Goal: Transaction & Acquisition: Obtain resource

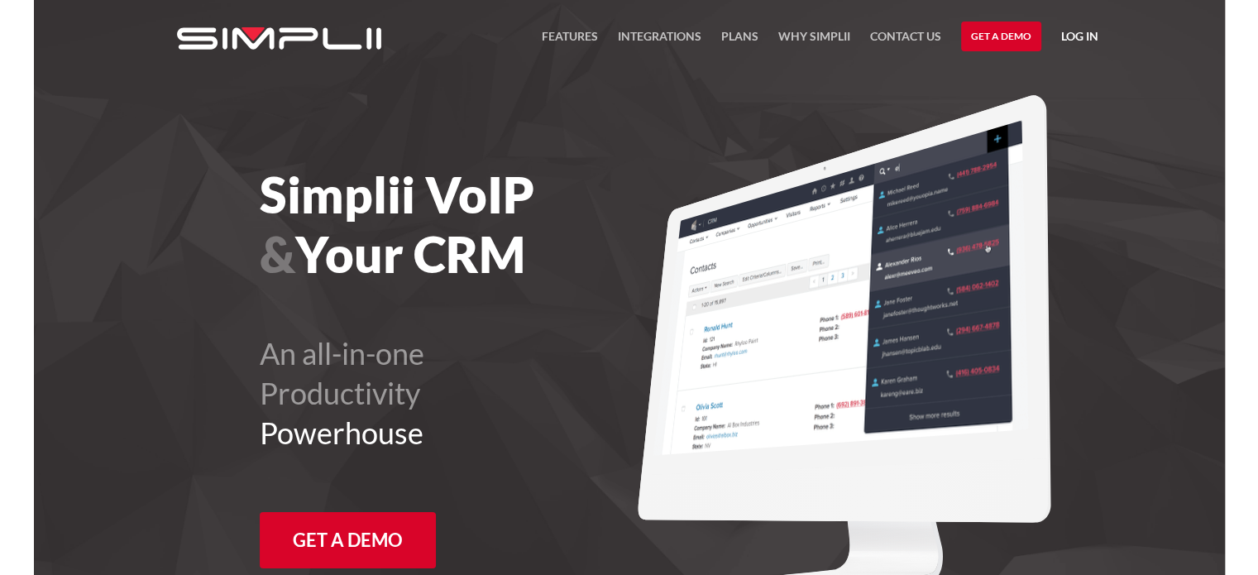
click at [1006, 43] on link "Get a Demo" at bounding box center [1001, 37] width 80 height 30
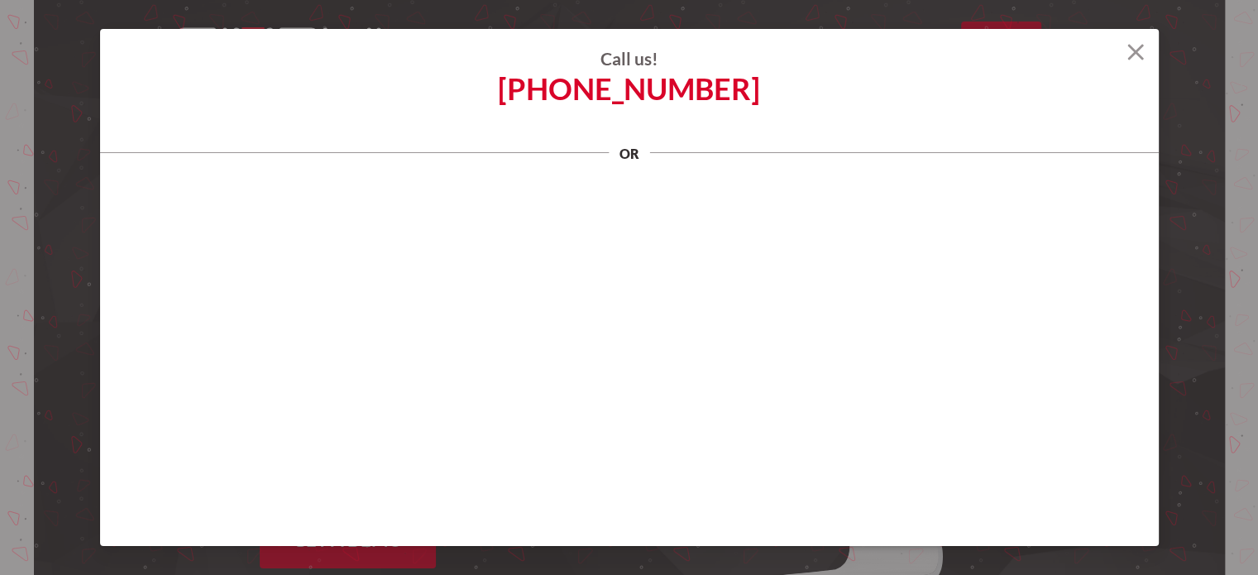
click at [1135, 54] on img at bounding box center [1136, 52] width 17 height 17
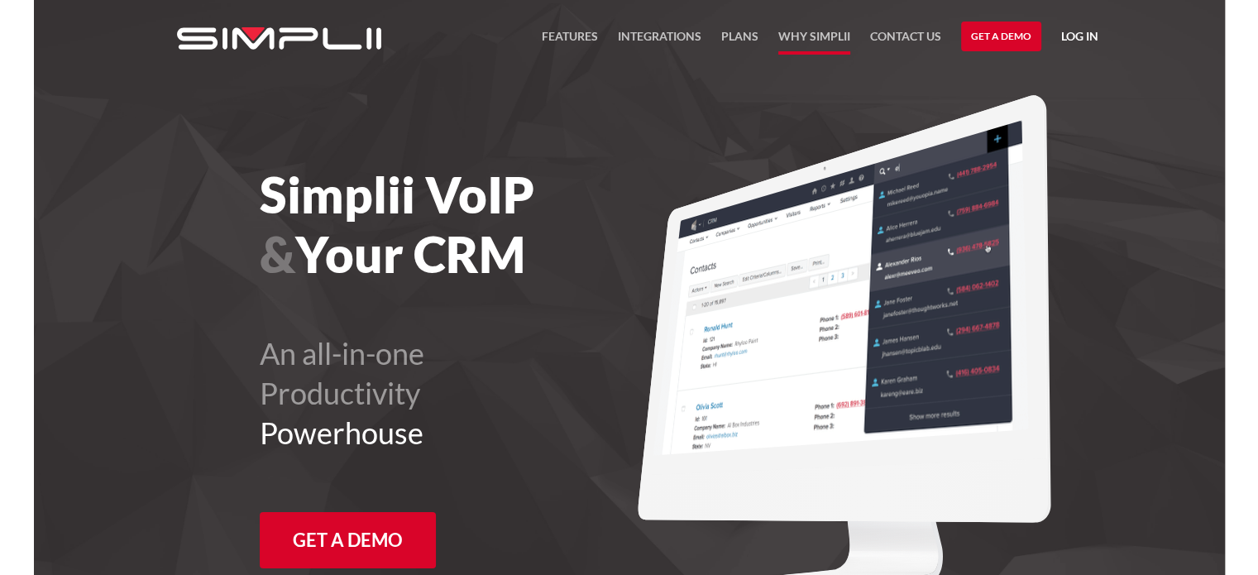
click at [787, 37] on link "Why Simplii" at bounding box center [815, 40] width 72 height 28
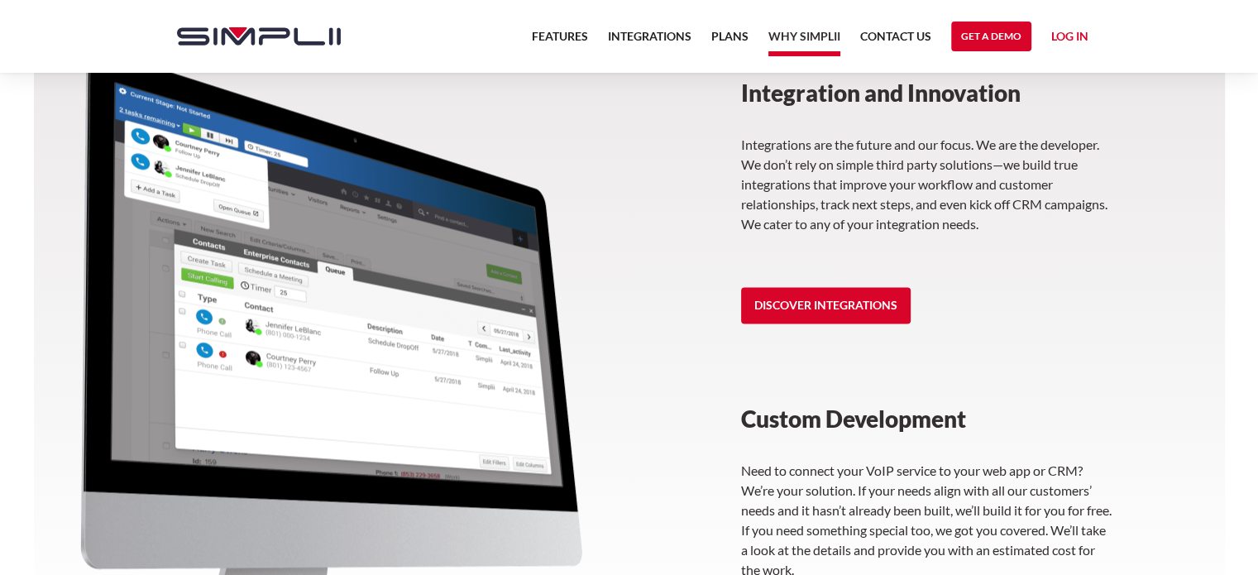
scroll to position [2317, 0]
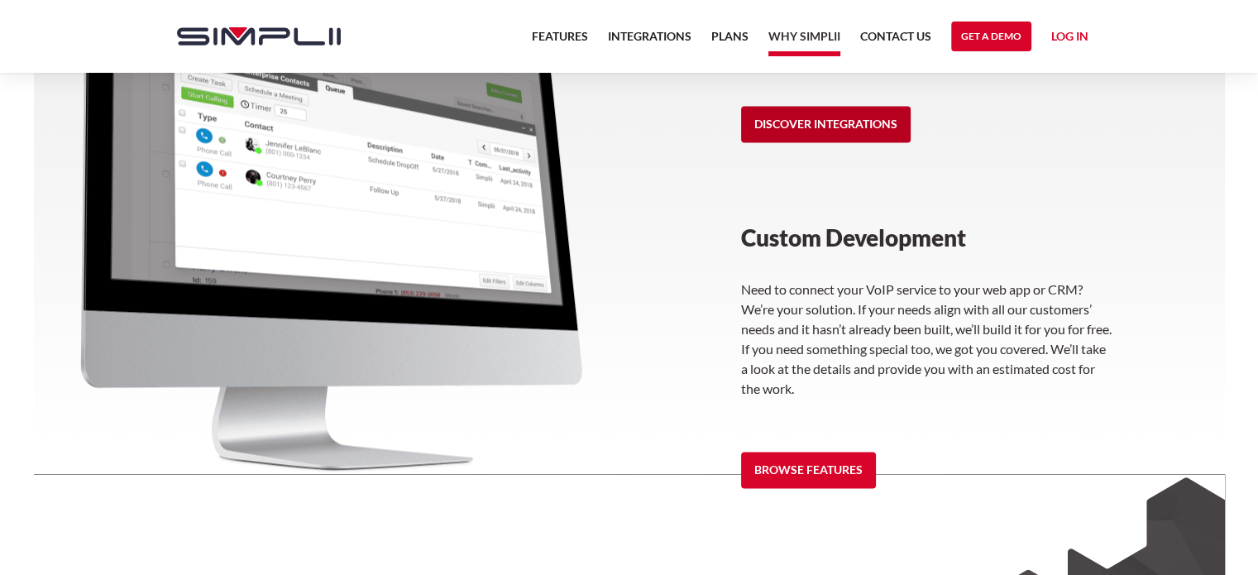
click at [856, 129] on link "Discover Integrations" at bounding box center [826, 124] width 170 height 36
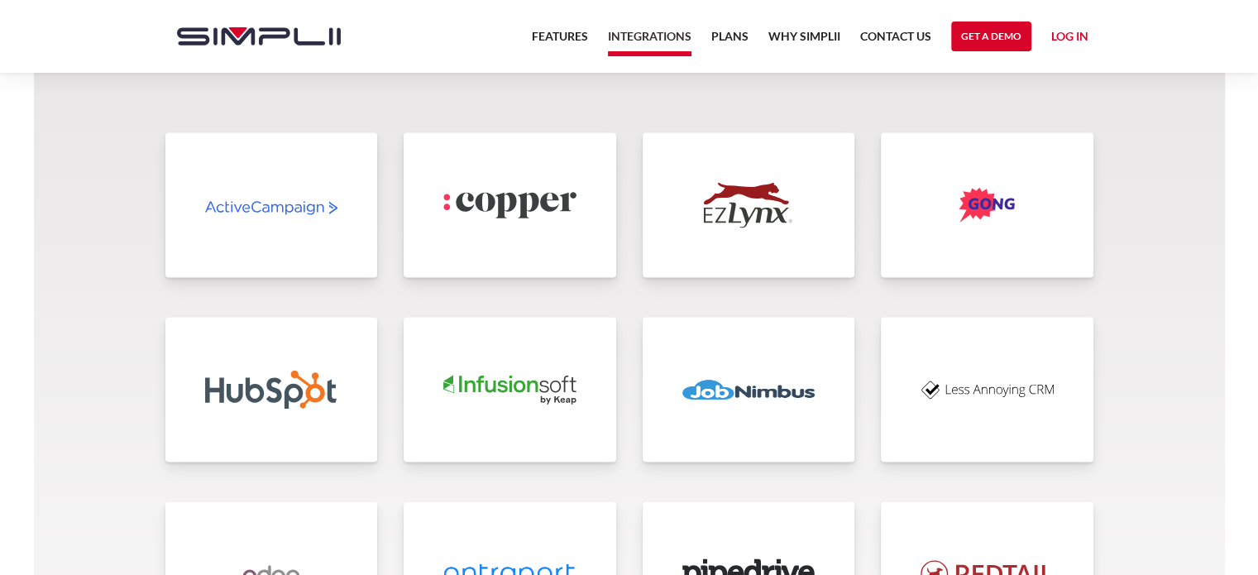
scroll to position [3475, 0]
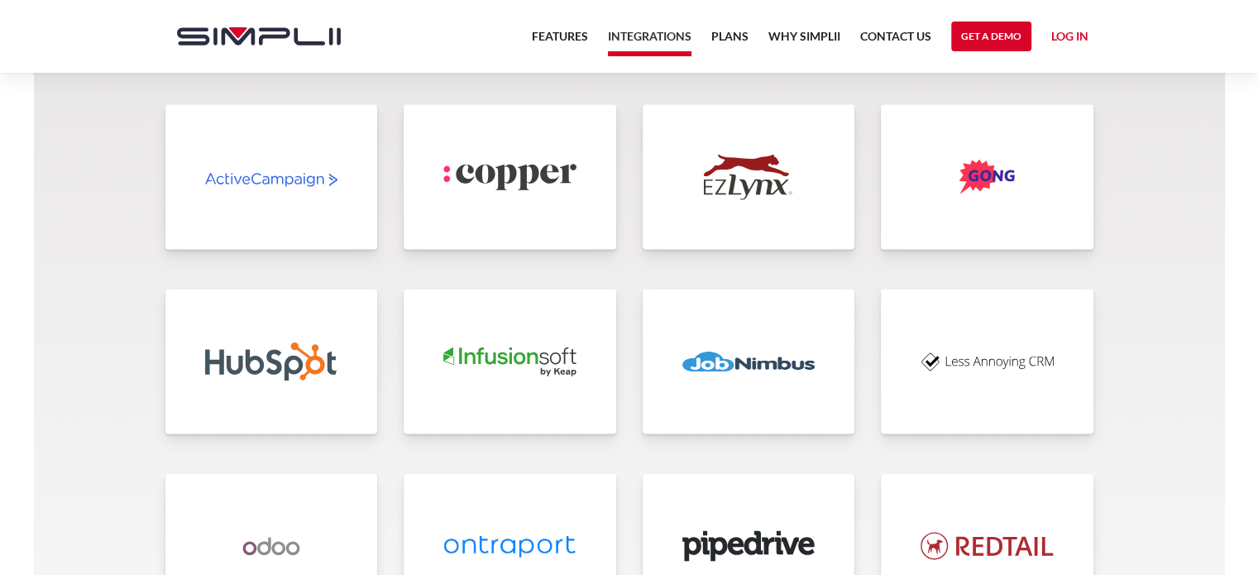
click at [731, 395] on link at bounding box center [749, 362] width 213 height 145
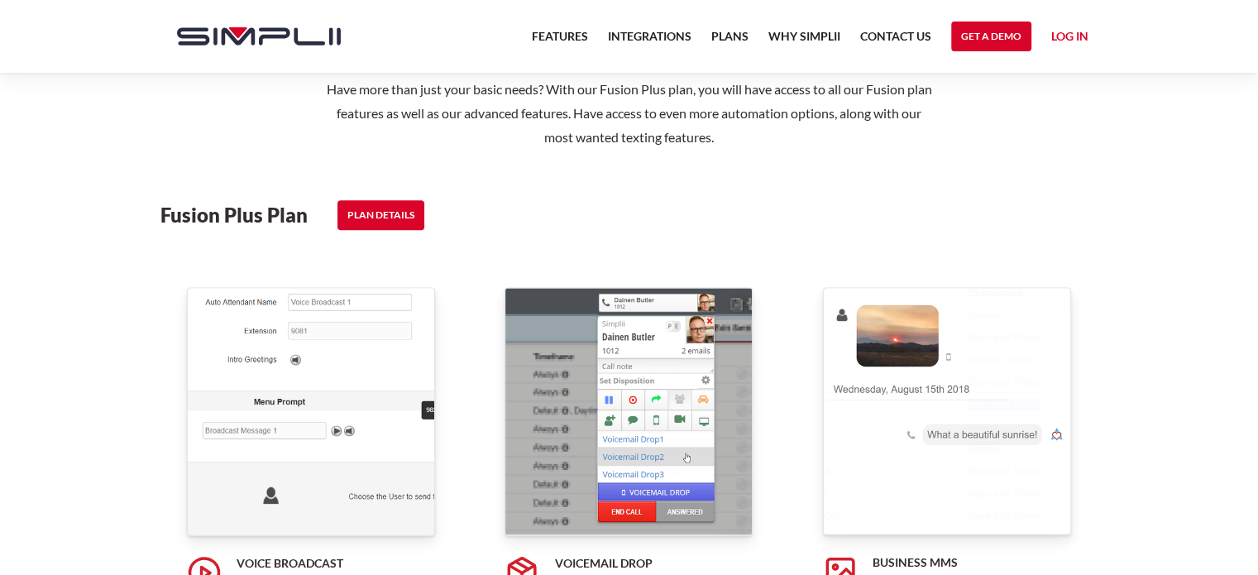
scroll to position [2151, 0]
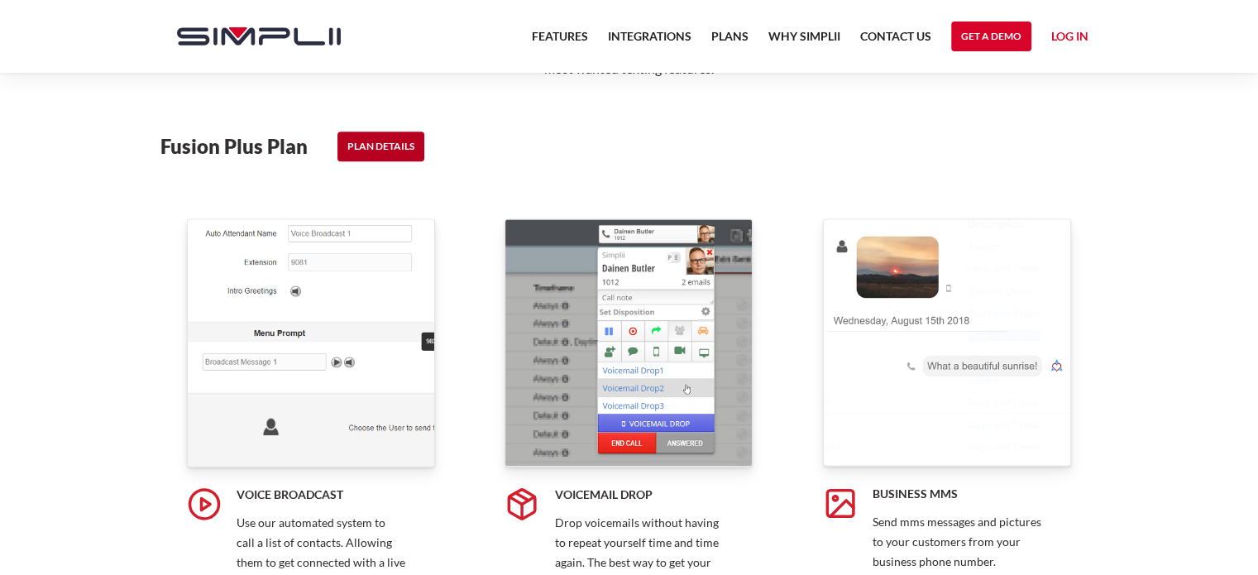
click at [361, 160] on link "PLAN DETAILS" at bounding box center [381, 147] width 87 height 30
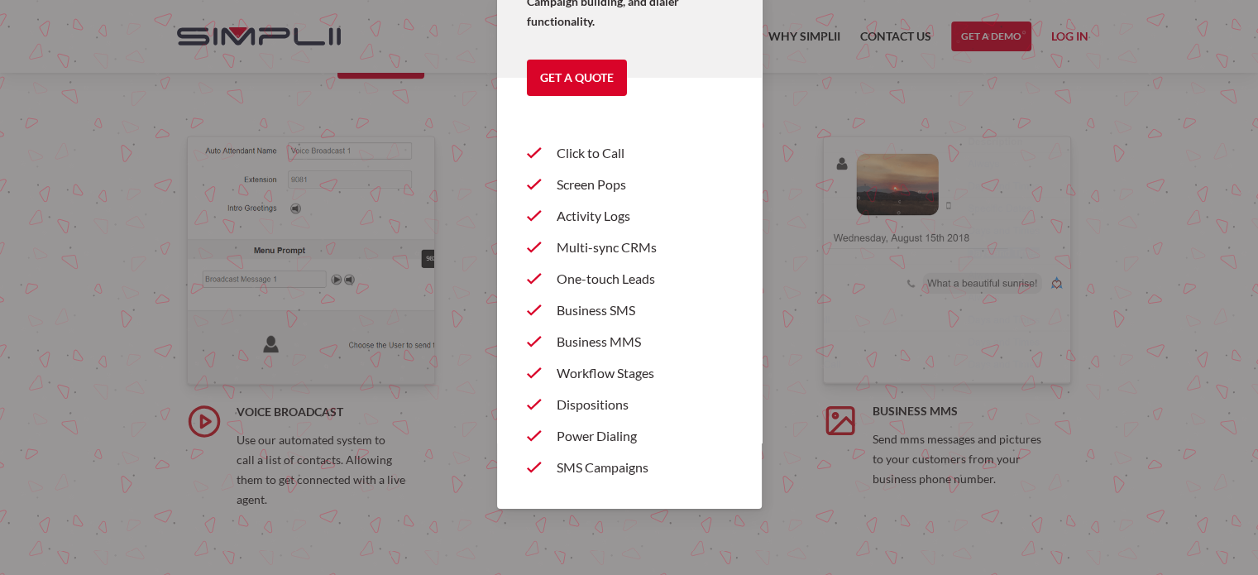
scroll to position [0, 0]
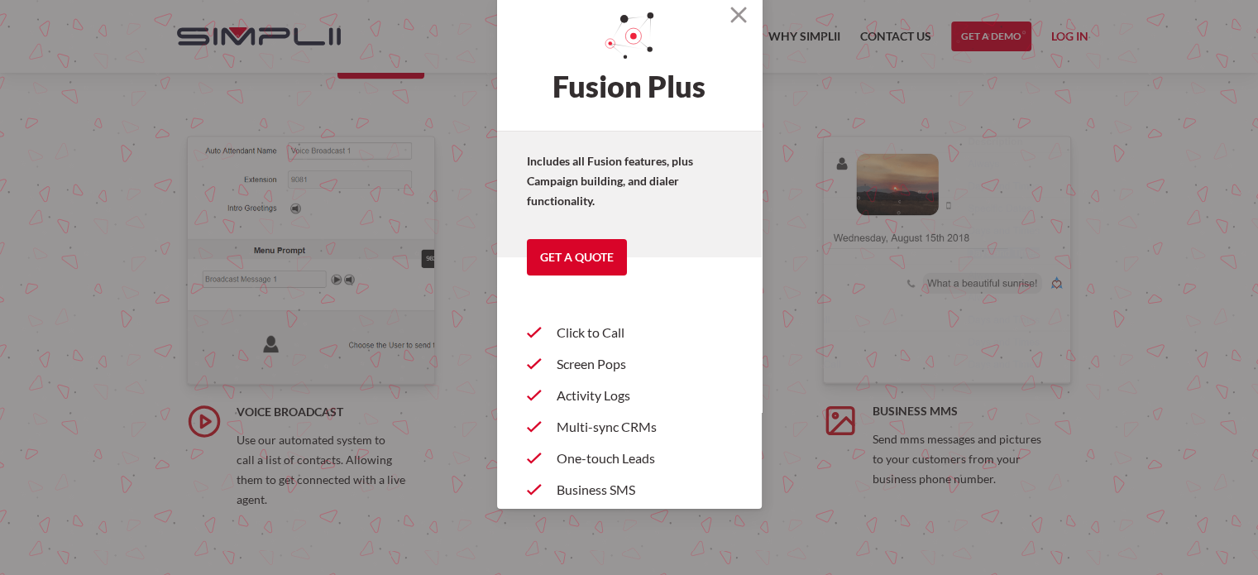
click at [731, 7] on img at bounding box center [739, 15] width 17 height 17
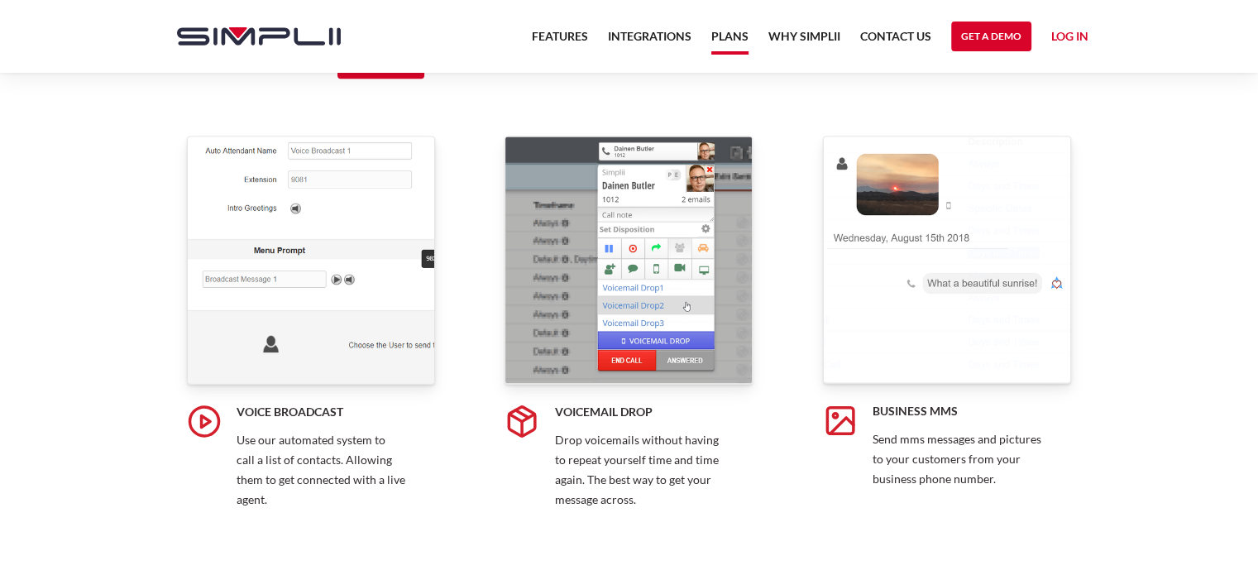
click at [718, 37] on link "Plans" at bounding box center [730, 40] width 37 height 28
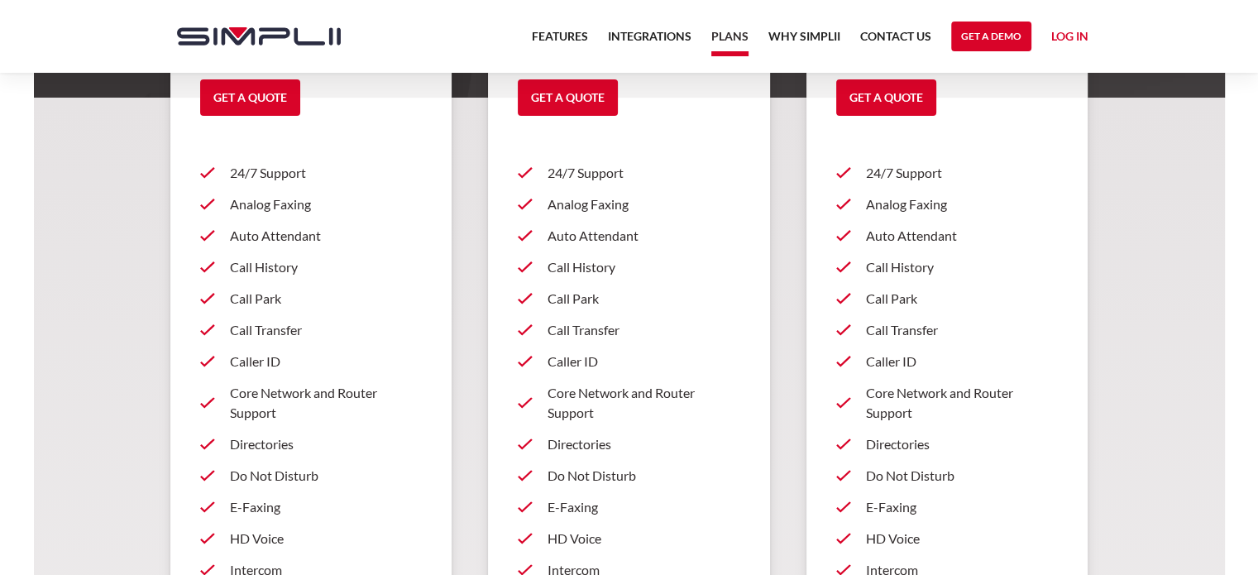
scroll to position [83, 0]
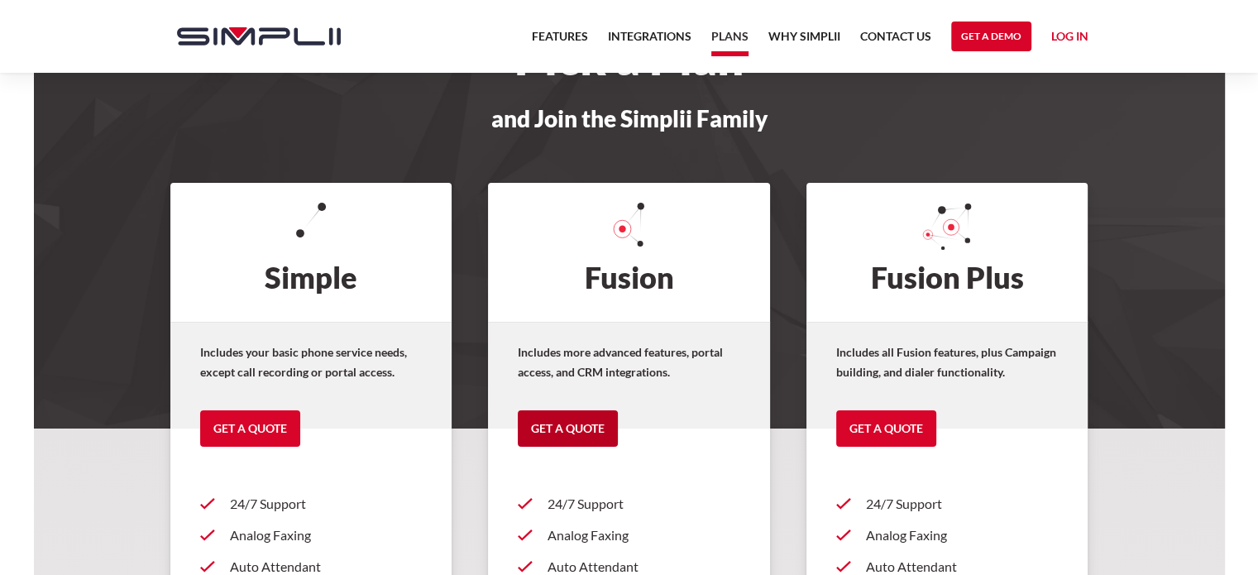
click at [578, 433] on link "Get a Quote" at bounding box center [568, 428] width 100 height 36
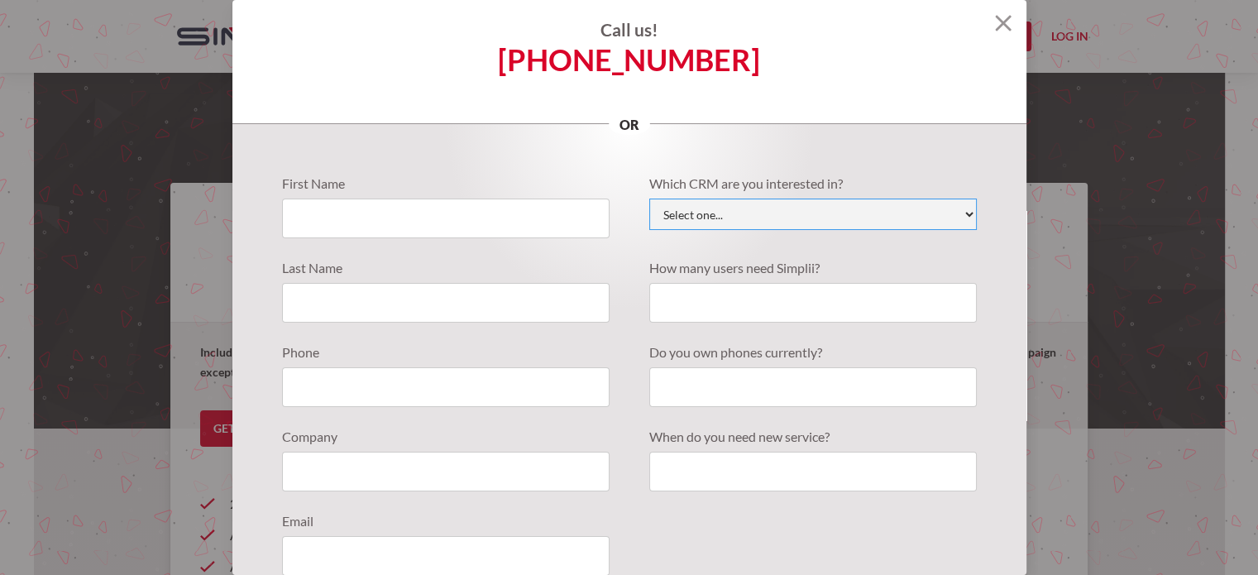
click at [818, 227] on select "Select one... Active Campaign Autotask ChildCareCRM Close.io ConnectWise Copper…" at bounding box center [813, 214] width 328 height 31
select select "JobNimbus"
click at [649, 199] on select "Select one... Active Campaign Autotask ChildCareCRM Close.io ConnectWise Copper…" at bounding box center [813, 214] width 328 height 31
click at [544, 228] on input "Quote Requests" at bounding box center [446, 219] width 328 height 40
type input "Paul"
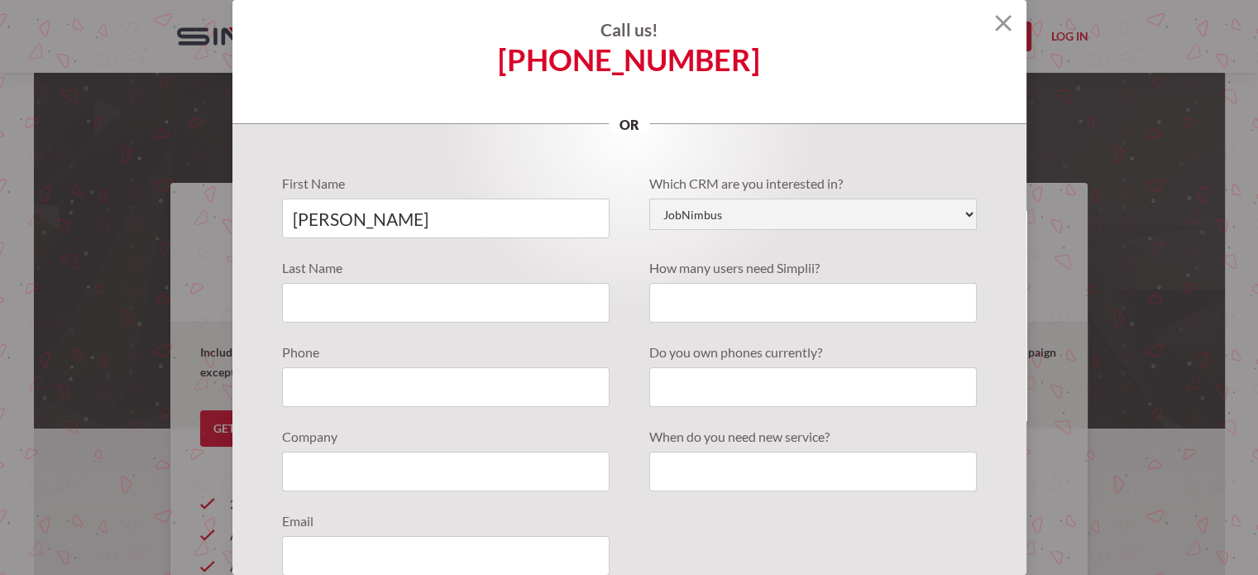
type input "Anderson"
type input "7579550107"
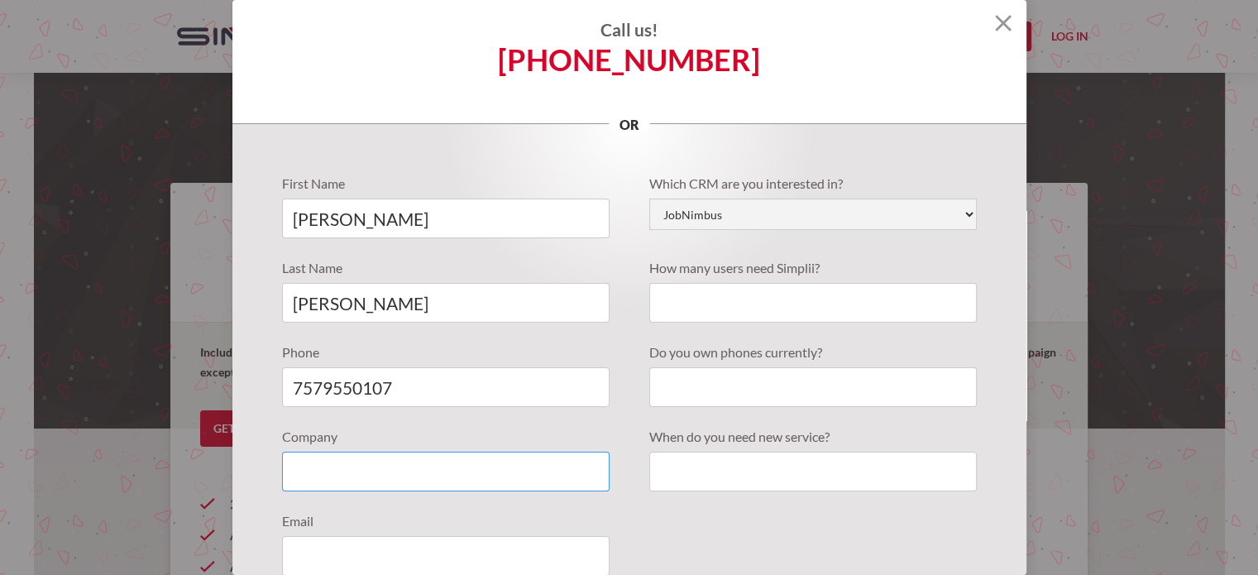
type input "Roof Artistry"
type input "paul@roofartistry.com"
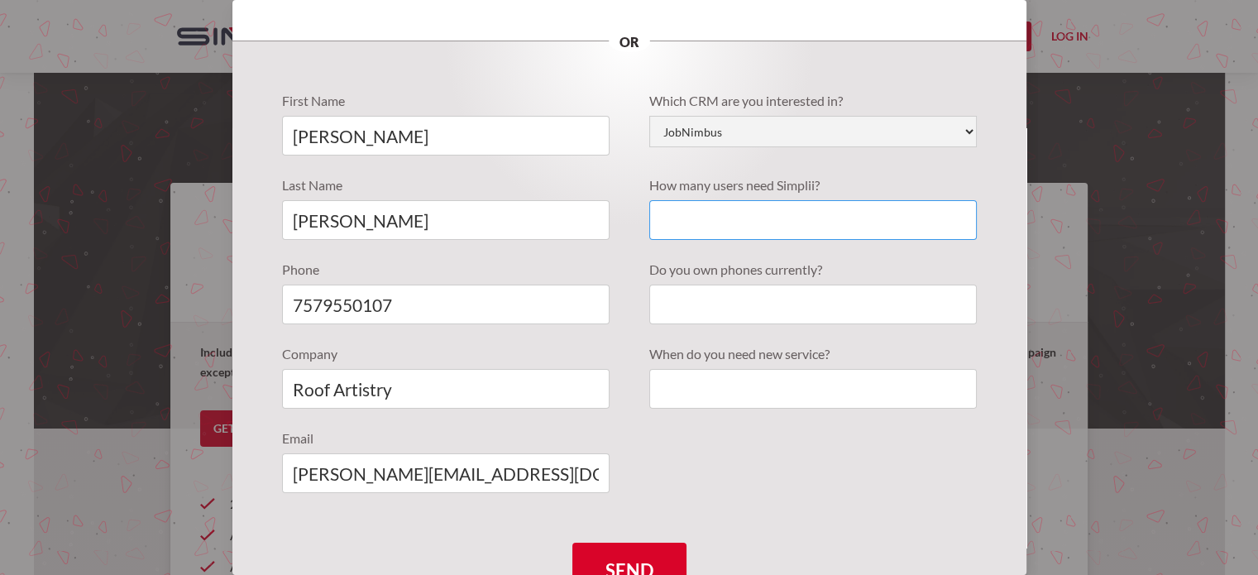
click at [683, 231] on input "Quote Requests" at bounding box center [813, 220] width 328 height 40
type input "2"
click at [665, 321] on input "Quote Requests" at bounding box center [813, 305] width 328 height 40
type input "1"
click at [611, 334] on div "First Name Paul Last Name Anderson Phone 7579550107 Company Roof Artistry Email…" at bounding box center [456, 302] width 348 height 422
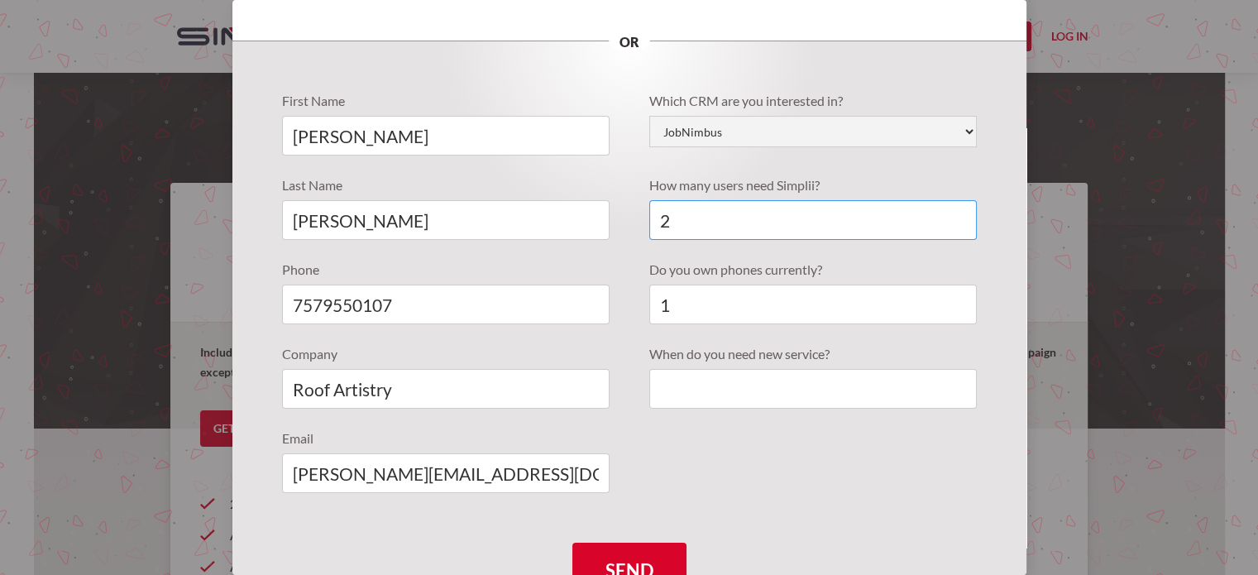
drag, startPoint x: 642, startPoint y: 223, endPoint x: 617, endPoint y: 232, distance: 26.7
click at [619, 229] on div "First Name Paul Last Name Anderson Phone 7579550107 Company Roof Artistry Email…" at bounding box center [629, 302] width 695 height 422
type input "1"
click at [678, 410] on div "Which CRM are you interested in? Select one... Active Campaign Autotask ChildCa…" at bounding box center [804, 260] width 348 height 338
click at [679, 391] on input "Quote Requests" at bounding box center [813, 389] width 328 height 40
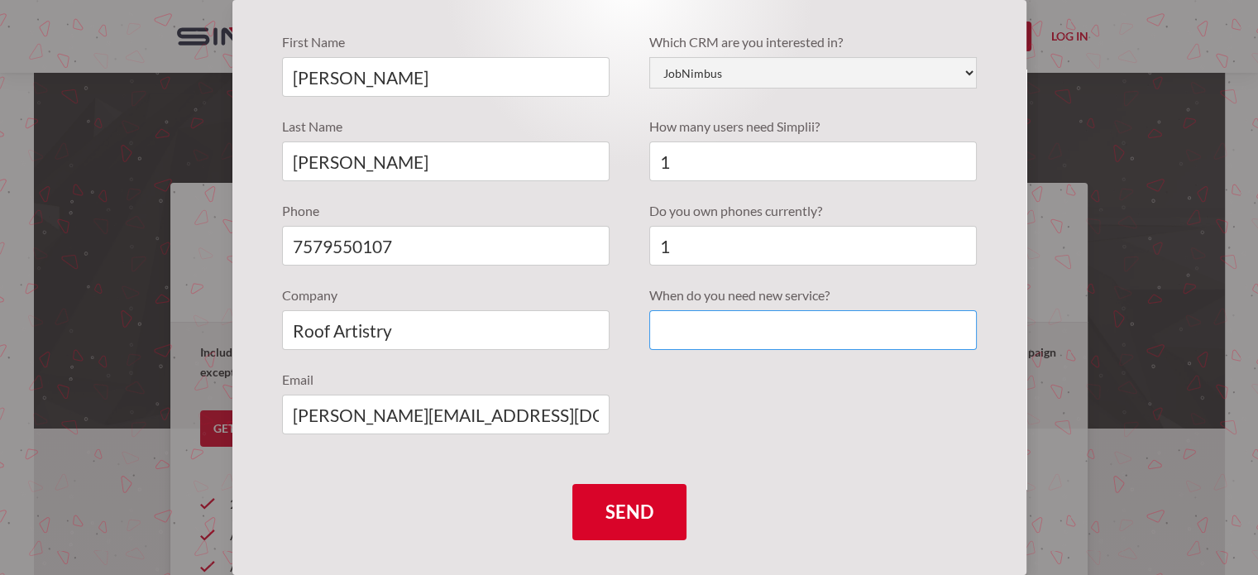
scroll to position [169, 0]
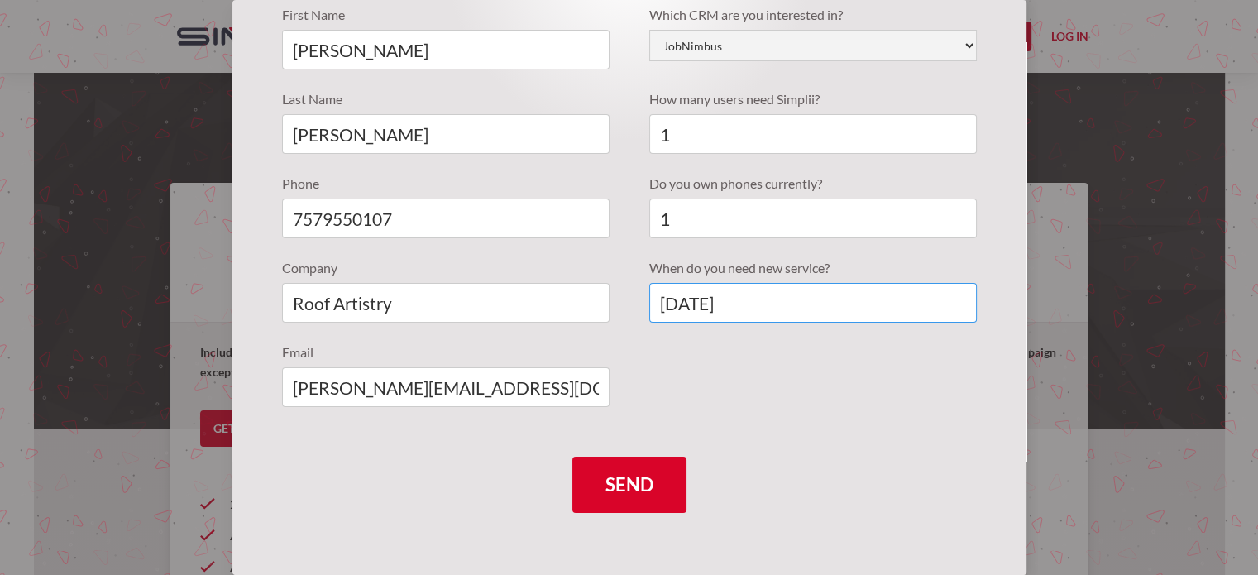
click at [688, 300] on input "9/15/2025" at bounding box center [813, 303] width 328 height 40
type input "9/1/2025"
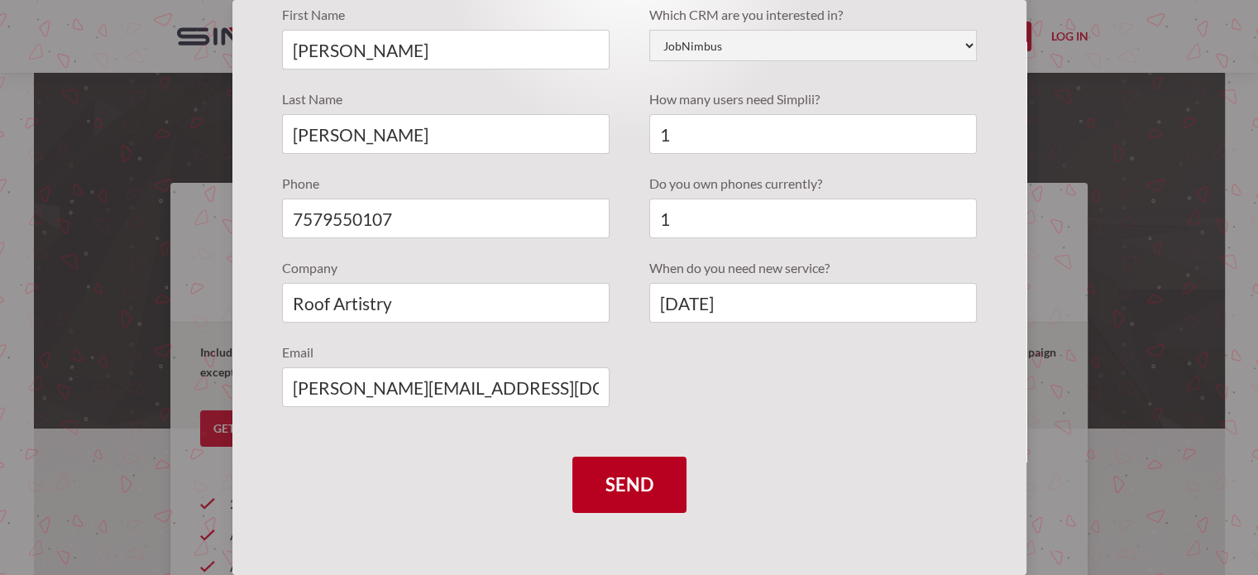
click at [631, 496] on input "Send" at bounding box center [630, 485] width 114 height 56
type input "Please wait..."
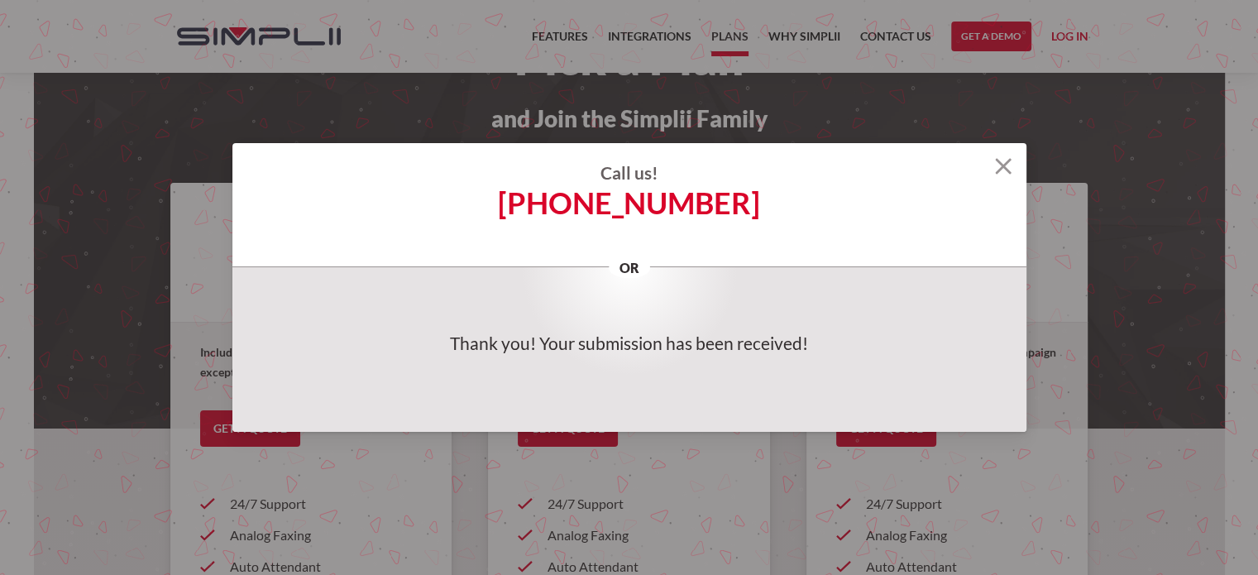
scroll to position [0, 0]
